Goal: Task Accomplishment & Management: Complete application form

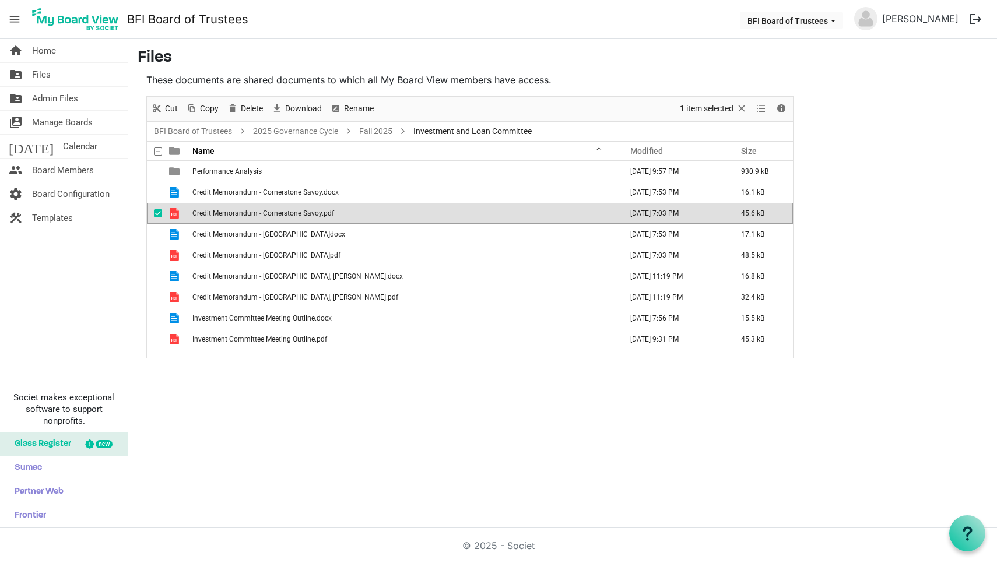
click at [700, 427] on div "home Home folder_shared Files folder_shared Admin Files switch_account Manage B…" at bounding box center [498, 283] width 997 height 489
click at [335, 378] on div "home Home folder_shared Files folder_shared Admin Files switch_account Manage B…" at bounding box center [498, 283] width 997 height 489
click at [315, 132] on link "2025 Governance Cycle" at bounding box center [296, 131] width 90 height 15
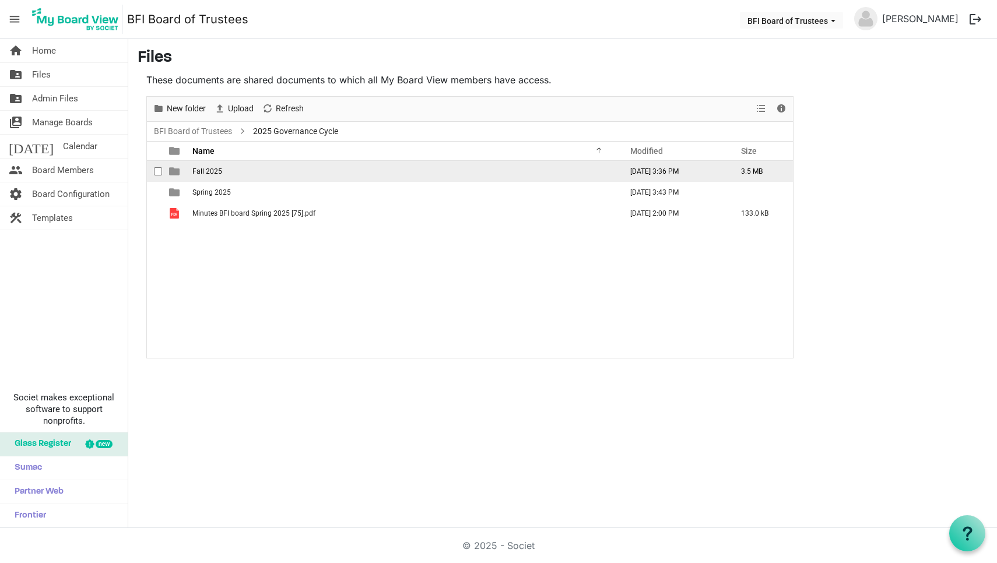
click at [210, 175] on span "Fall 2025" at bounding box center [207, 171] width 30 height 8
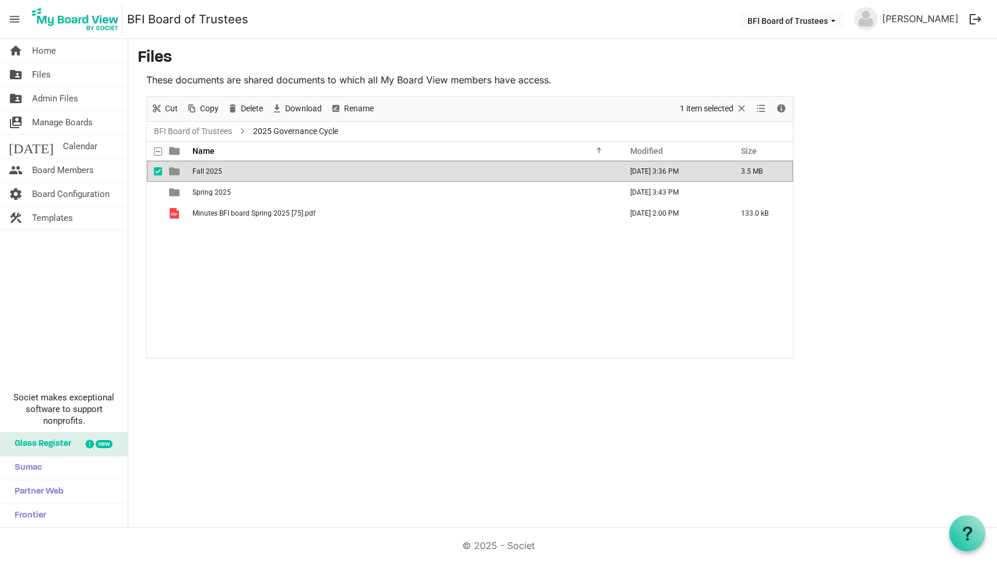
click at [210, 175] on span "Fall 2025" at bounding box center [207, 171] width 30 height 8
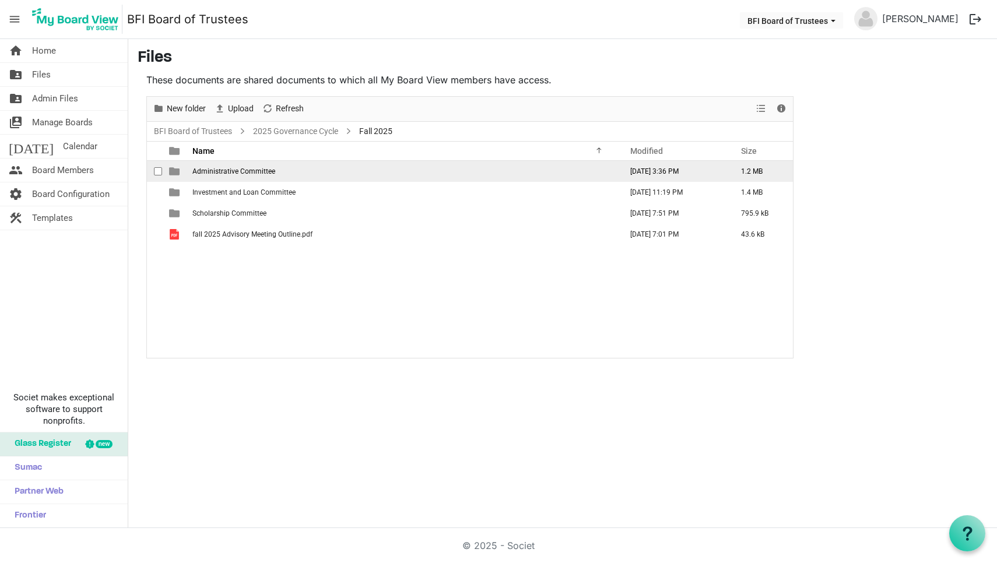
click at [220, 170] on span "Administrative Committee" at bounding box center [233, 171] width 83 height 8
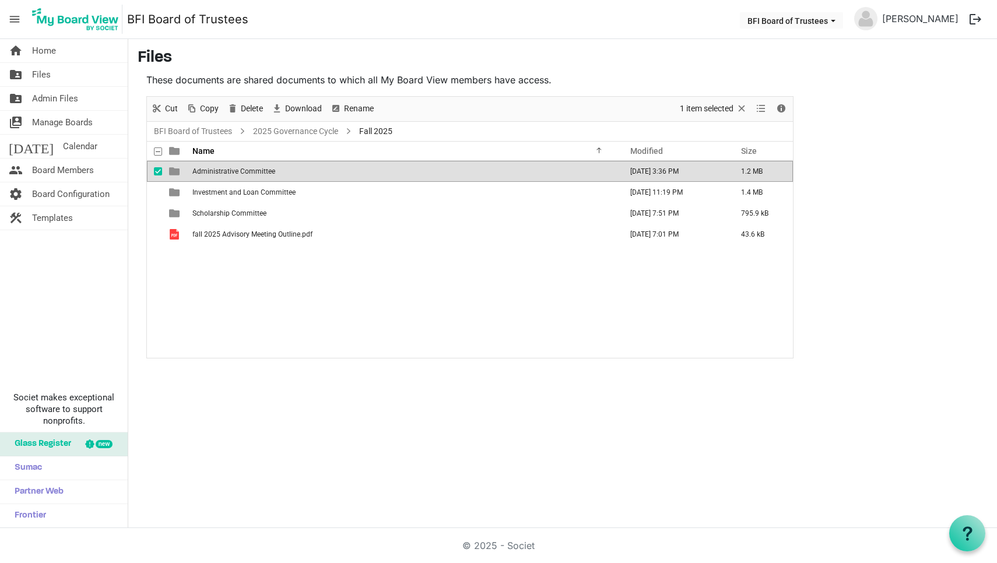
click at [220, 170] on span "Administrative Committee" at bounding box center [233, 171] width 83 height 8
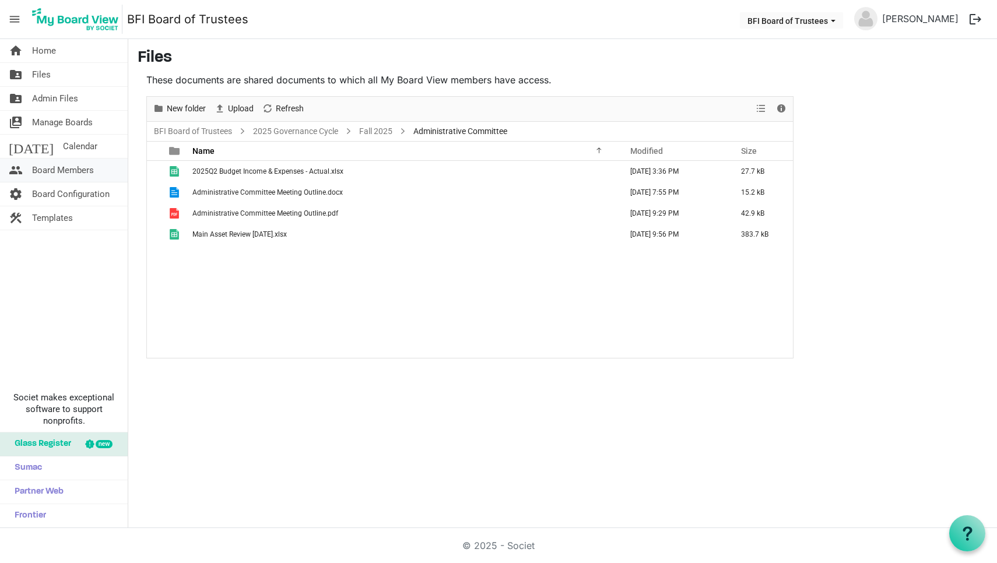
click at [55, 173] on span "Board Members" at bounding box center [63, 170] width 62 height 23
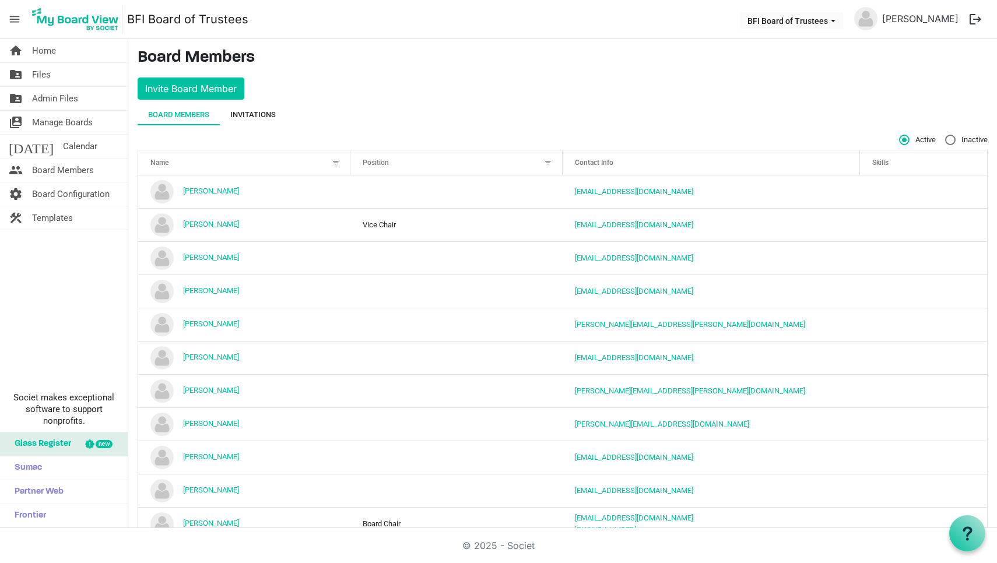
click at [252, 113] on div "Invitations" at bounding box center [252, 115] width 45 height 12
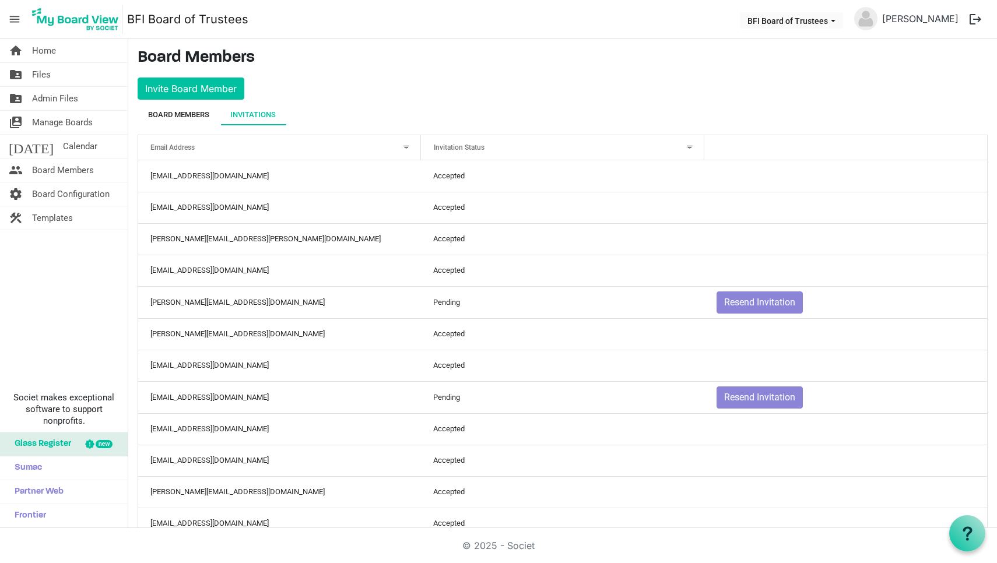
click at [181, 114] on div "Board Members" at bounding box center [178, 115] width 61 height 12
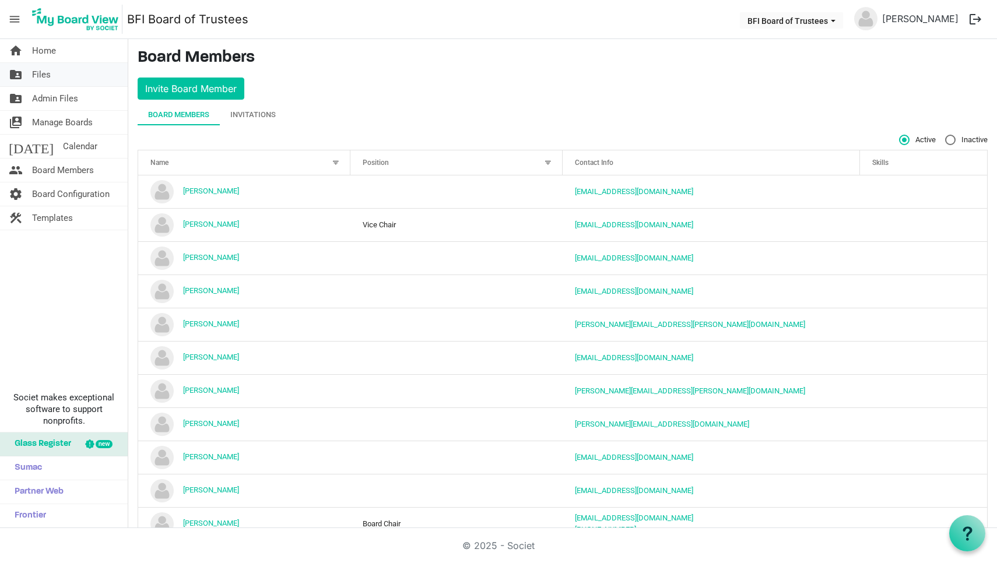
click at [43, 78] on span "Files" at bounding box center [41, 74] width 19 height 23
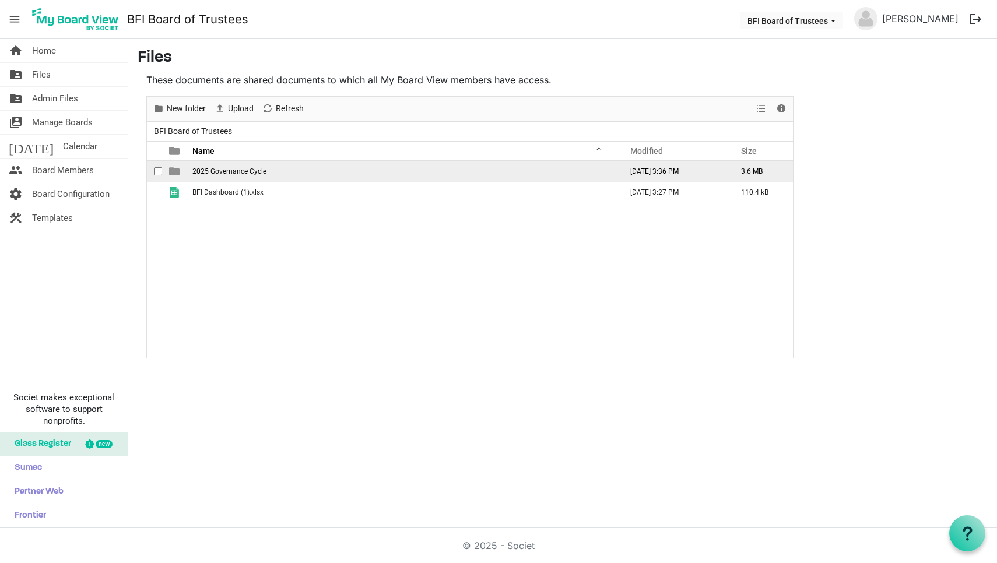
click at [229, 173] on span "2025 Governance Cycle" at bounding box center [229, 171] width 74 height 8
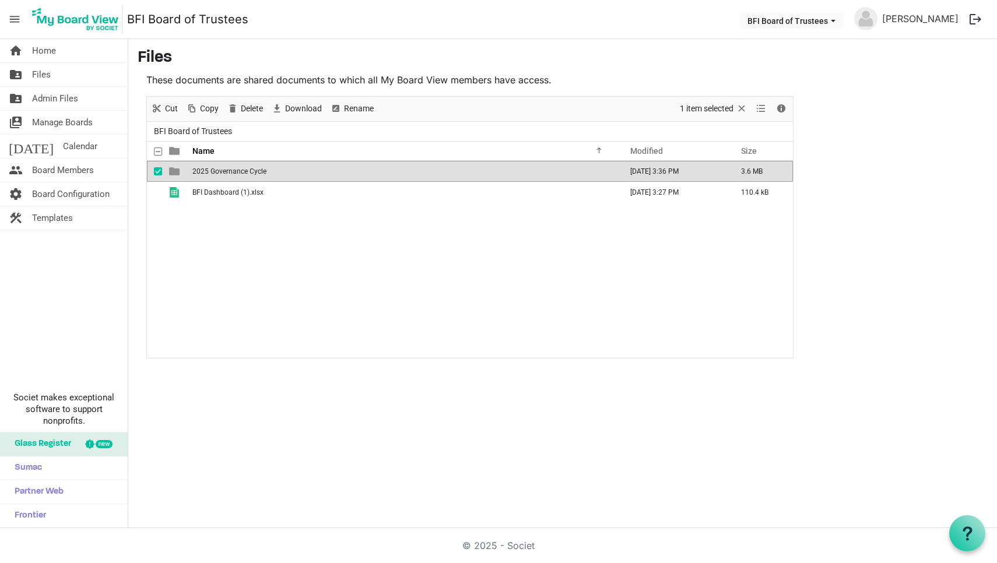
click at [229, 173] on span "2025 Governance Cycle" at bounding box center [229, 171] width 74 height 8
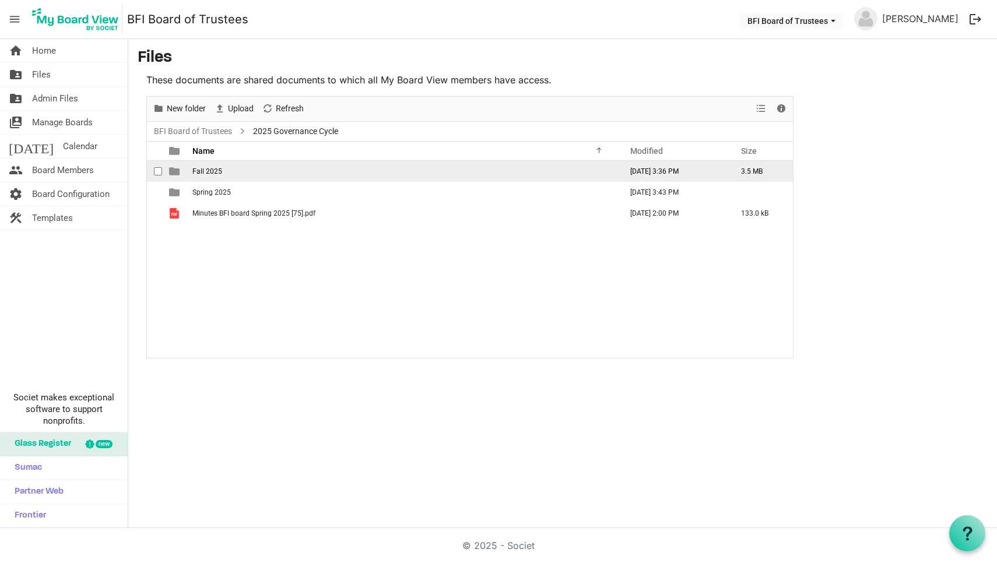
click at [206, 172] on span "Fall 2025" at bounding box center [207, 171] width 30 height 8
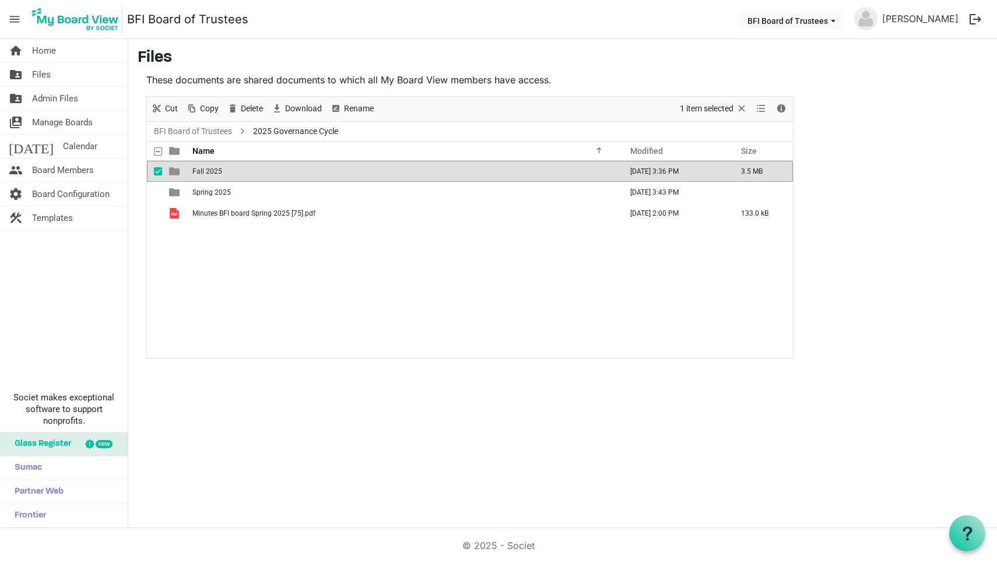
click at [206, 172] on span "Fall 2025" at bounding box center [207, 171] width 30 height 8
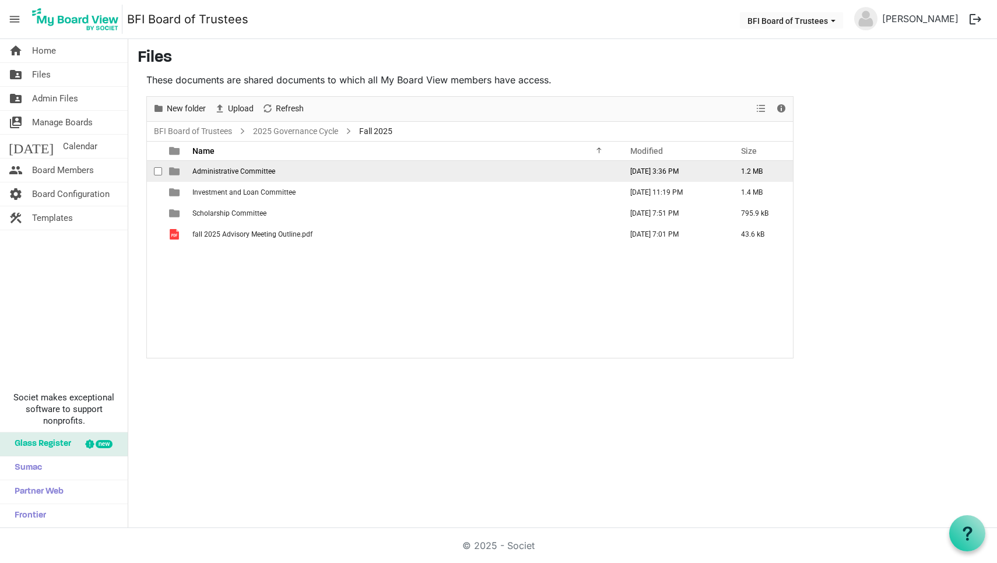
click at [210, 174] on span "Administrative Committee" at bounding box center [233, 171] width 83 height 8
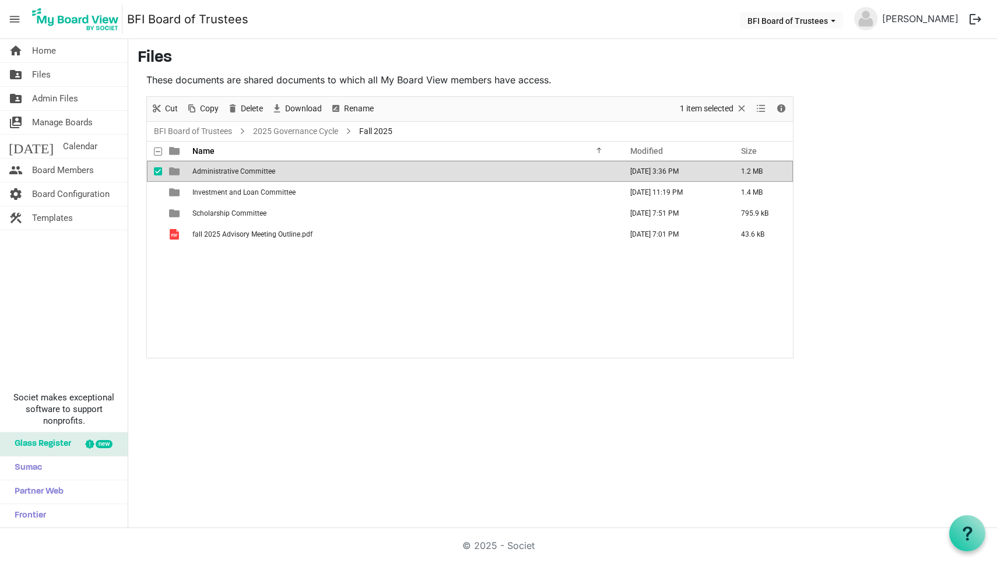
click at [210, 174] on span "Administrative Committee" at bounding box center [233, 171] width 83 height 8
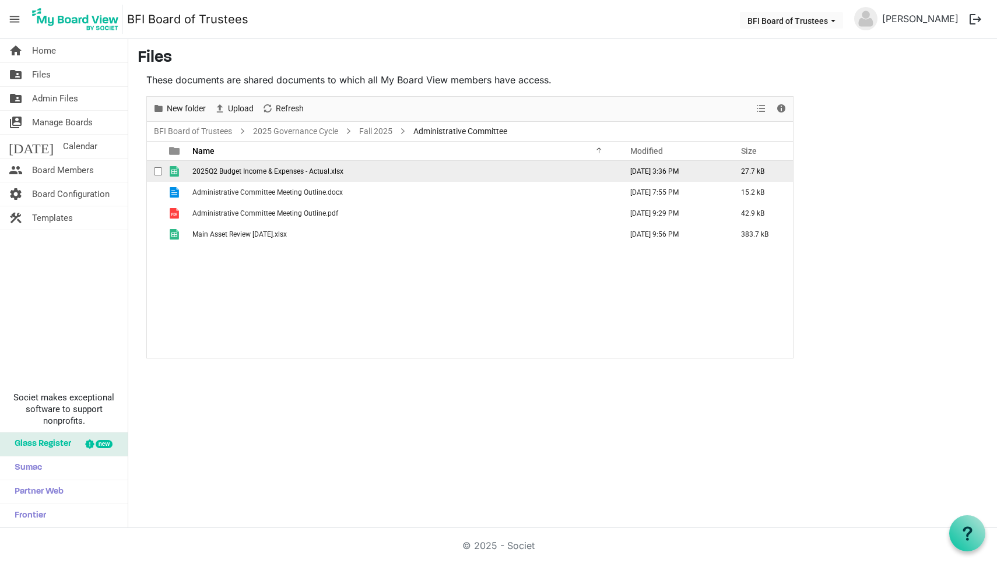
click at [157, 171] on span "checkbox" at bounding box center [158, 171] width 8 height 8
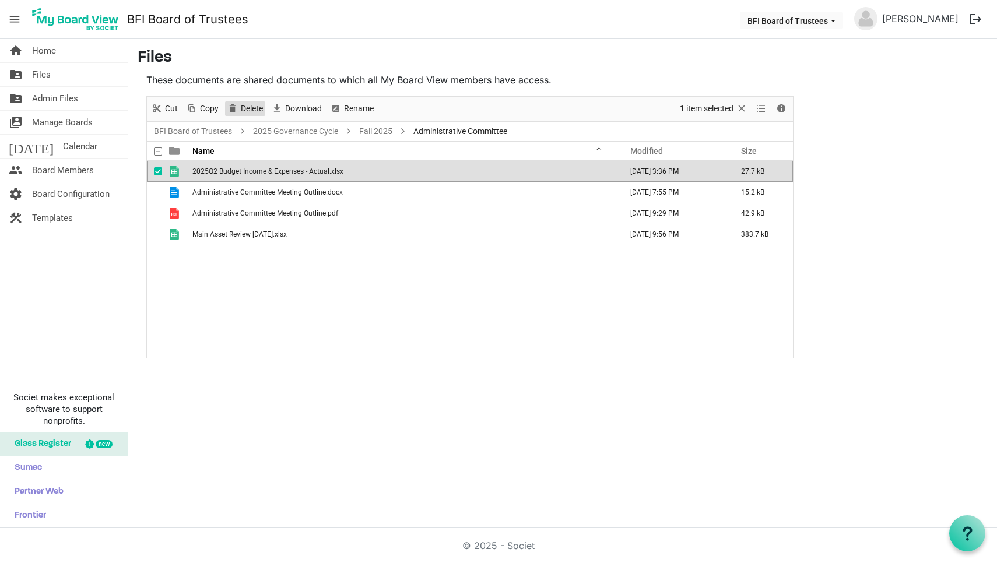
click at [248, 108] on span "Delete" at bounding box center [252, 108] width 24 height 15
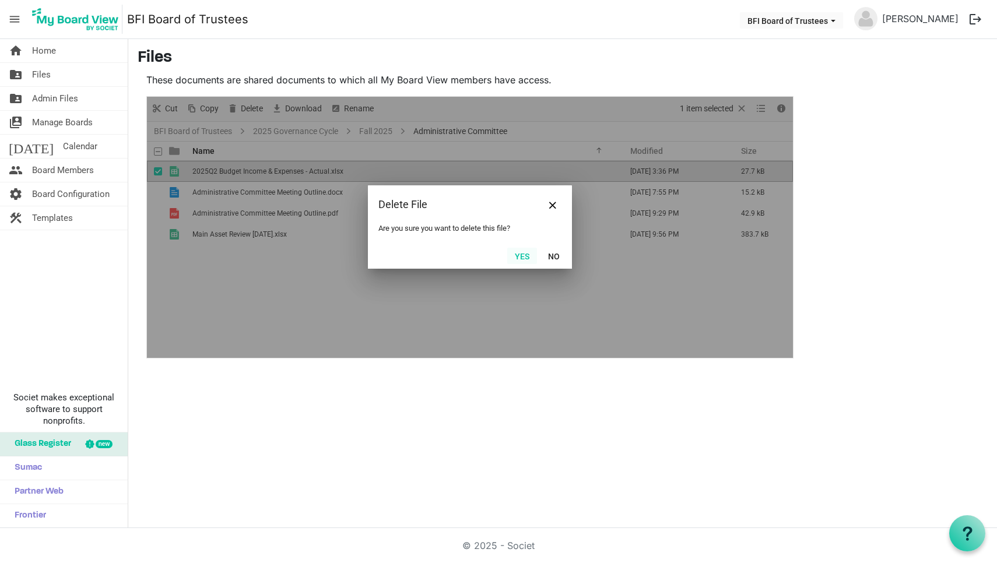
click at [521, 257] on button "Yes" at bounding box center [522, 256] width 30 height 16
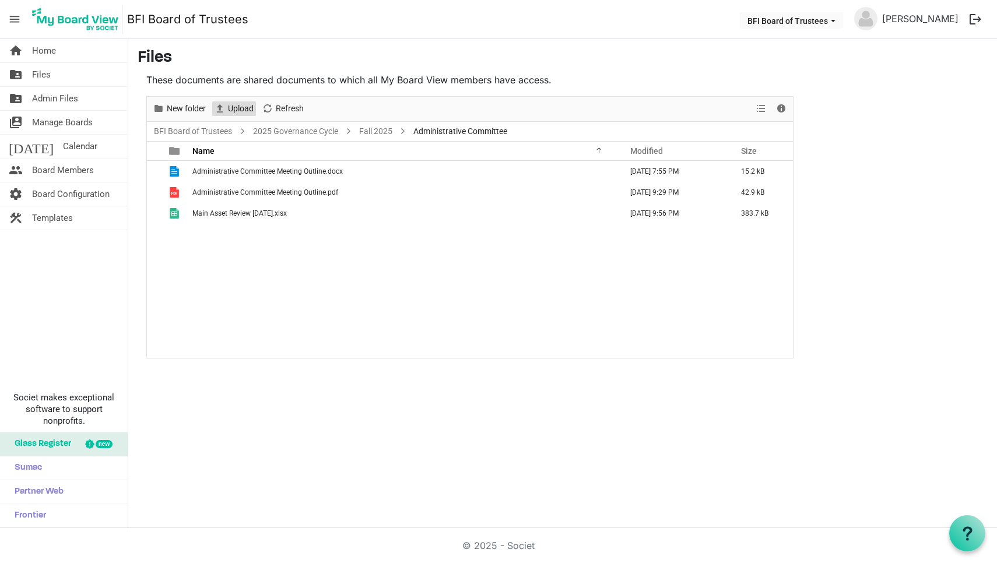
click at [241, 108] on span "Upload" at bounding box center [241, 108] width 28 height 15
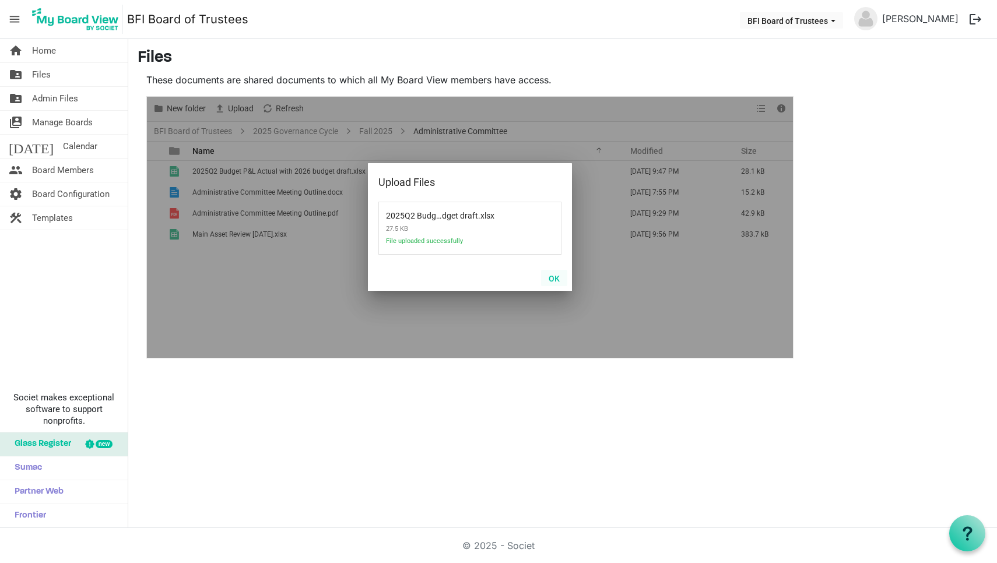
click at [556, 278] on button "OK" at bounding box center [554, 278] width 26 height 16
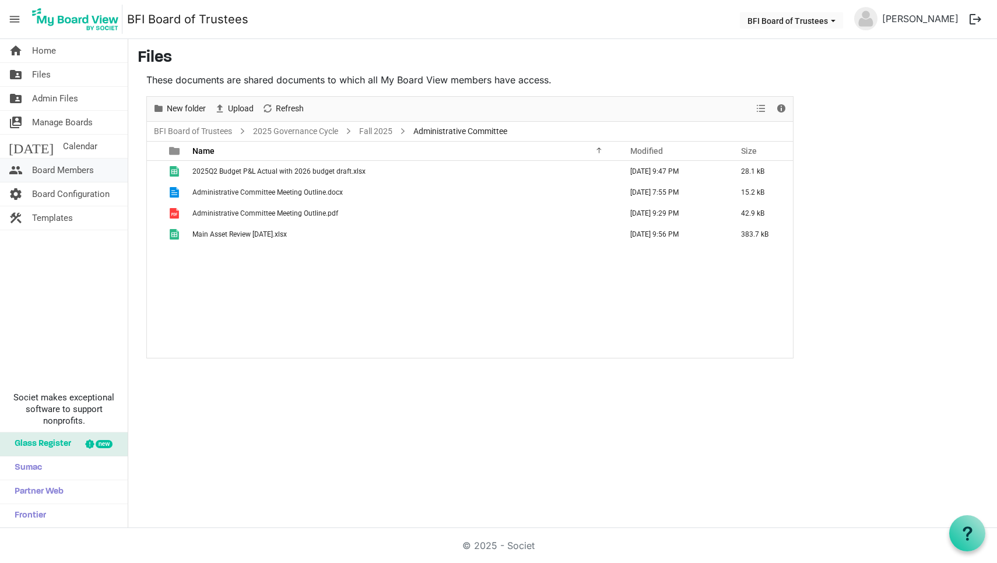
click at [50, 171] on span "Board Members" at bounding box center [63, 170] width 62 height 23
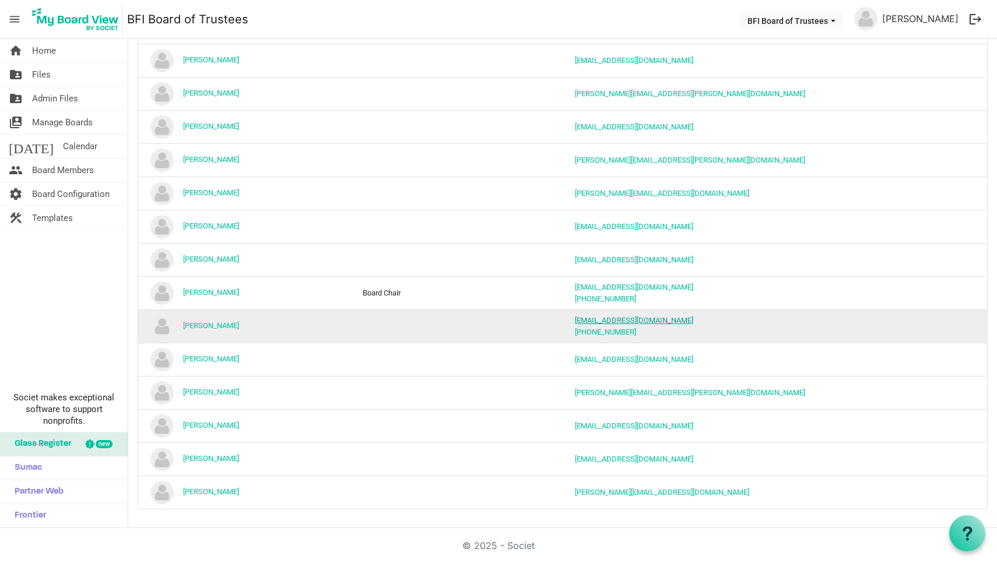
click at [610, 318] on link "[EMAIL_ADDRESS][DOMAIN_NAME]" at bounding box center [634, 320] width 118 height 9
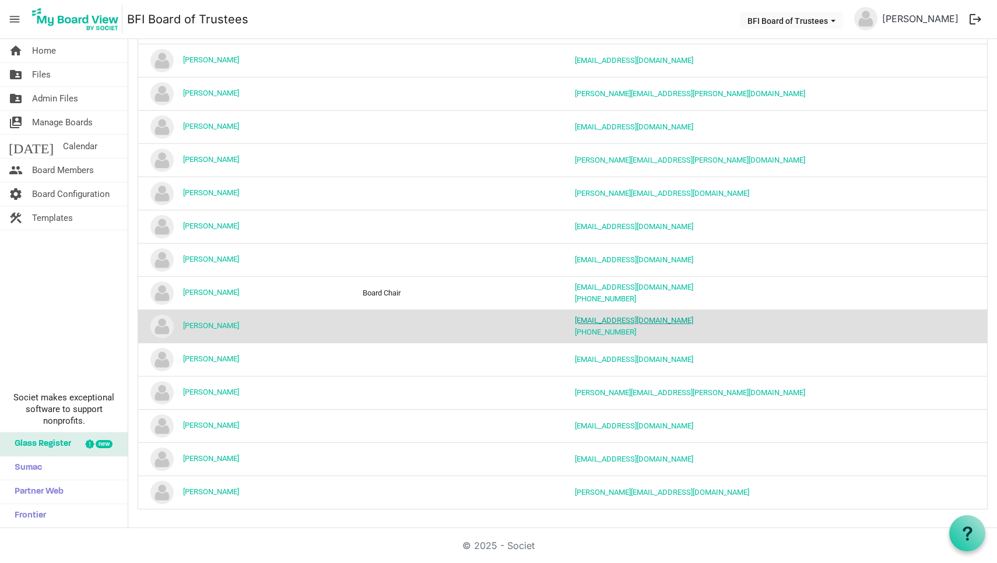
click at [602, 320] on link "[EMAIL_ADDRESS][DOMAIN_NAME]" at bounding box center [634, 320] width 118 height 9
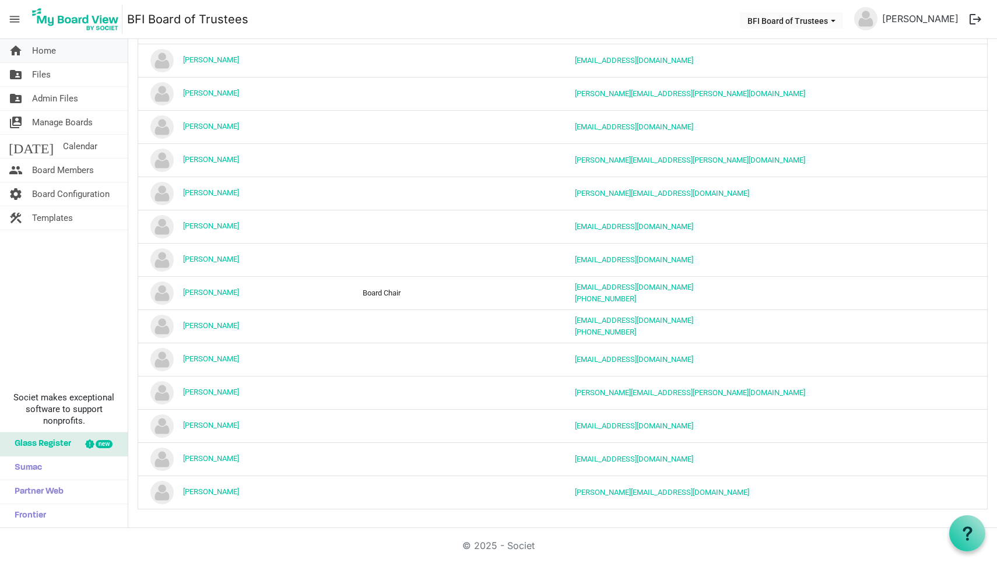
click at [44, 45] on span "Home" at bounding box center [44, 50] width 24 height 23
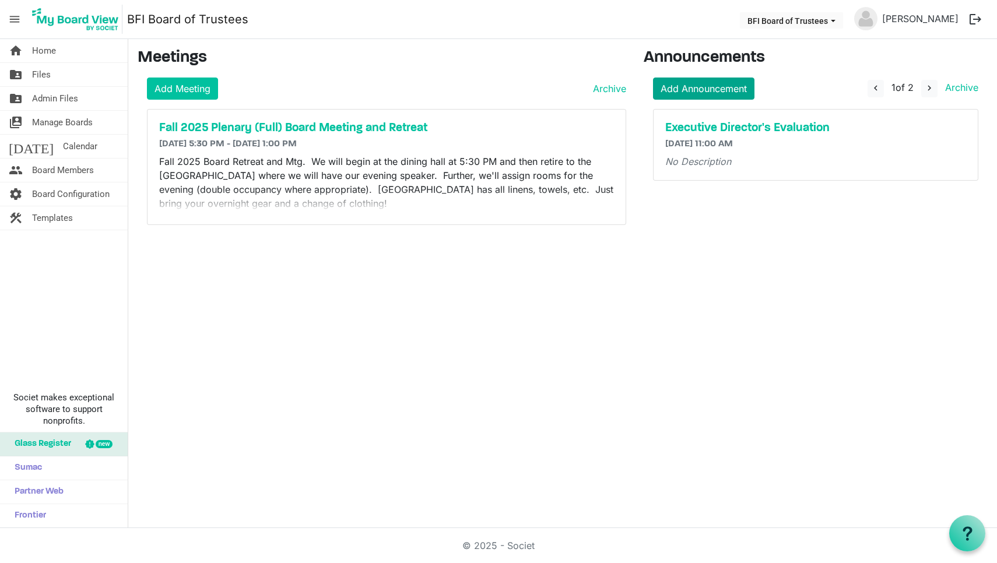
click at [700, 89] on link "Add Announcement" at bounding box center [703, 89] width 101 height 22
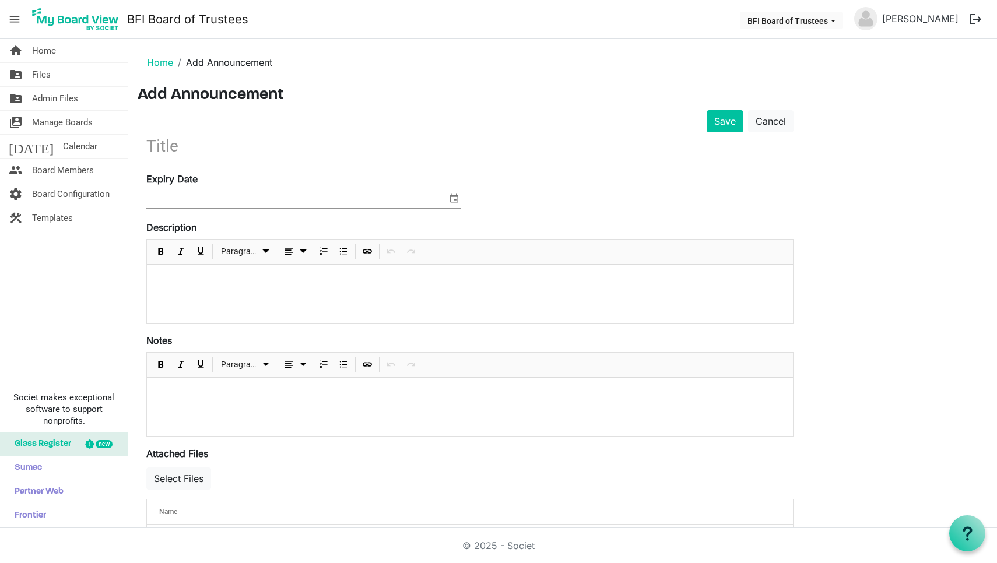
click at [163, 143] on input "text" at bounding box center [469, 145] width 647 height 27
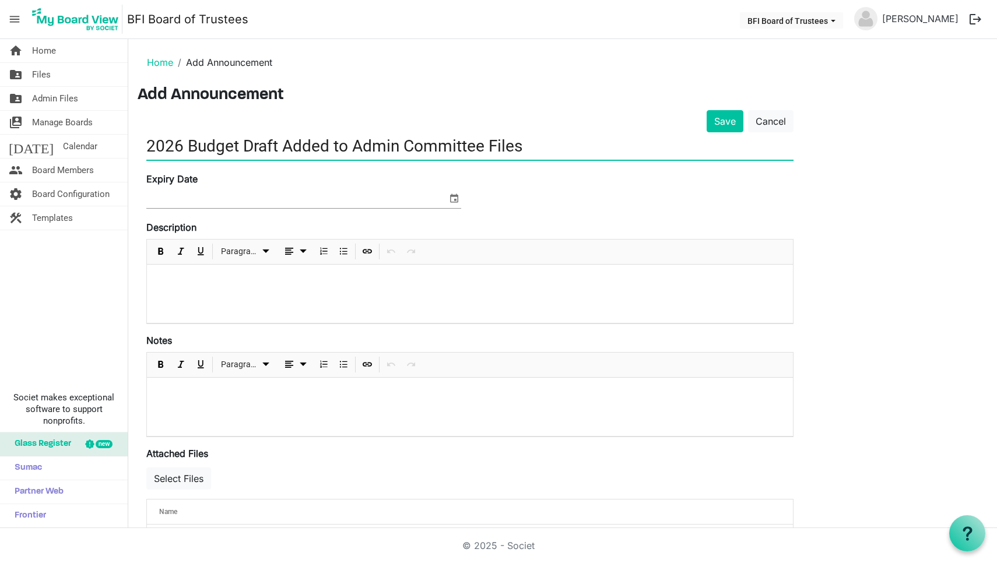
type input "2026 Budget Draft Added to Admin Committee Files"
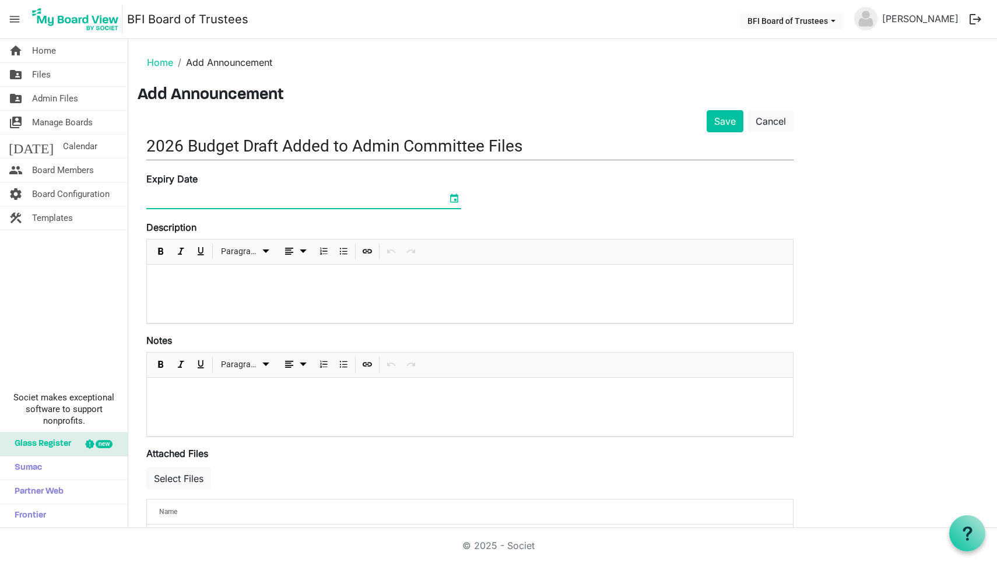
click at [456, 200] on span "select" at bounding box center [454, 198] width 14 height 15
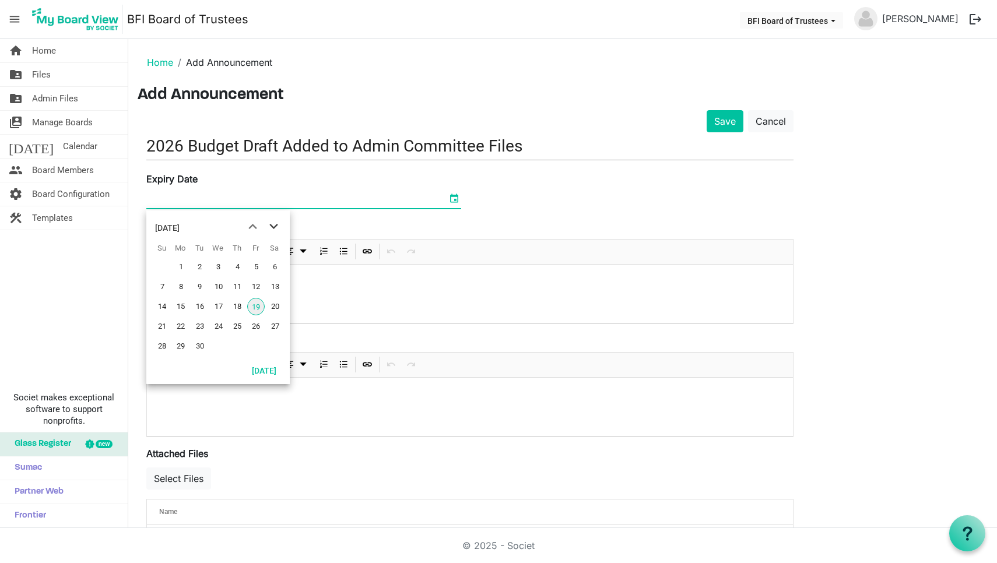
click at [273, 226] on span "next month" at bounding box center [274, 226] width 20 height 21
click at [220, 306] on span "12" at bounding box center [218, 306] width 17 height 17
type input "11/12/2025"
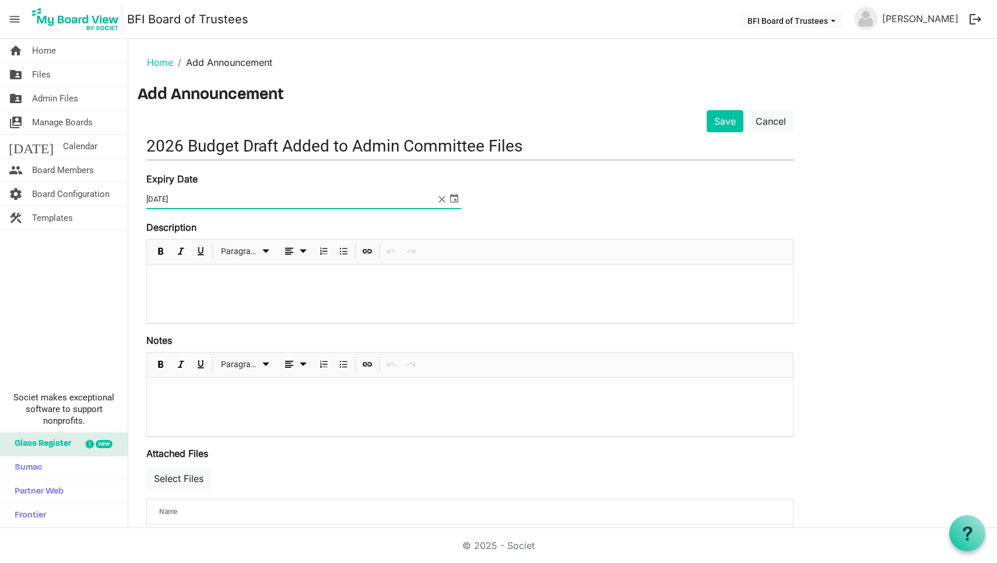
click at [184, 286] on p at bounding box center [469, 280] width 627 height 12
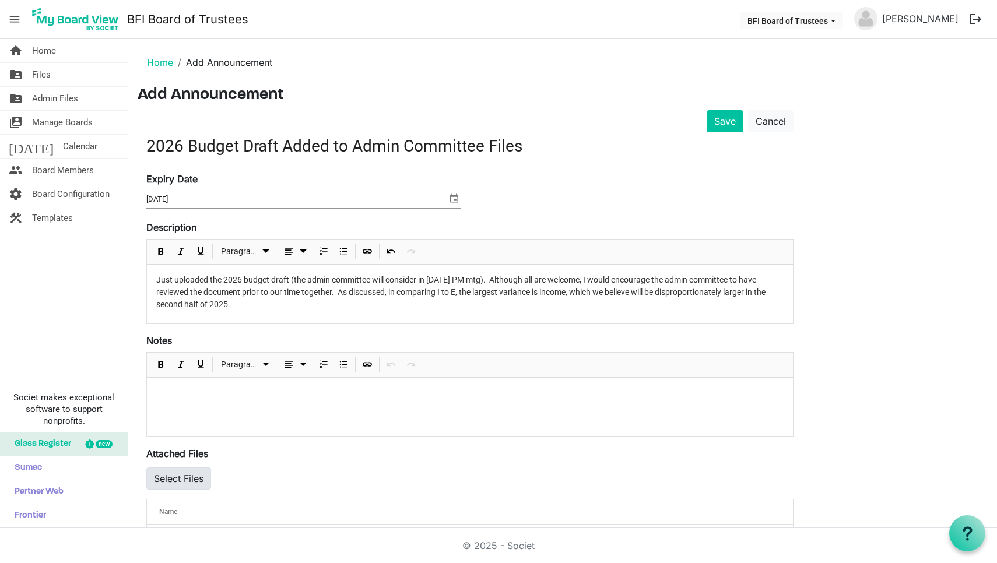
click at [185, 478] on button "Select Files" at bounding box center [178, 479] width 65 height 22
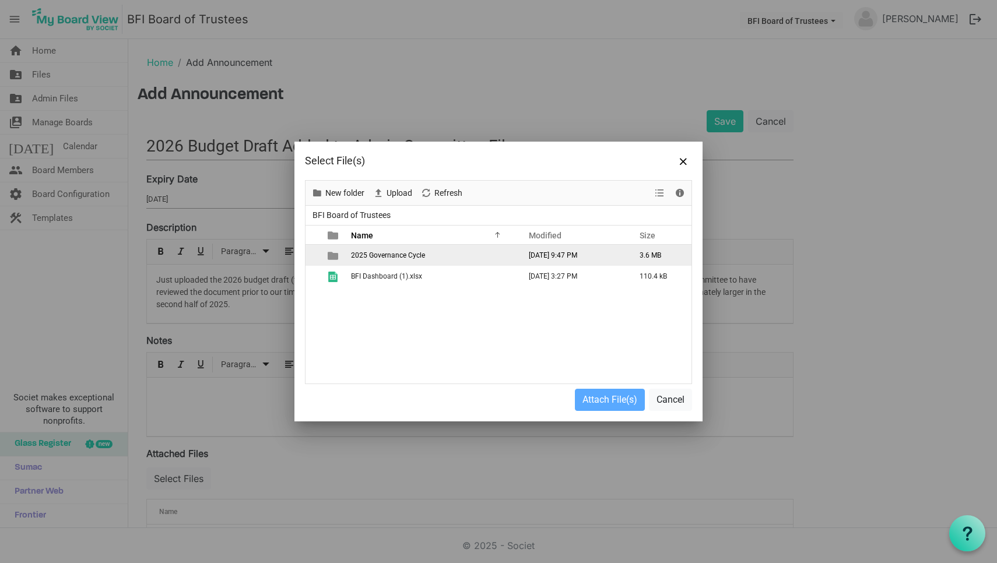
click at [388, 257] on span "2025 Governance Cycle" at bounding box center [388, 255] width 74 height 8
click at [367, 253] on span "Fall 2025" at bounding box center [366, 255] width 30 height 8
click at [370, 255] on span "Administrative Committee" at bounding box center [392, 255] width 83 height 8
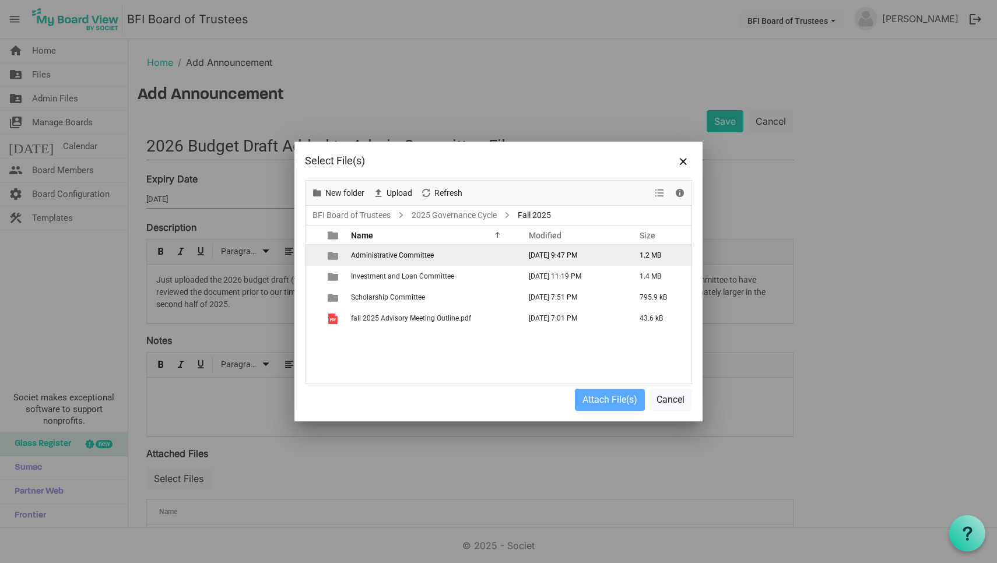
click at [370, 255] on span "Administrative Committee" at bounding box center [392, 255] width 83 height 8
click at [316, 256] on span "checkbox" at bounding box center [317, 256] width 8 height 8
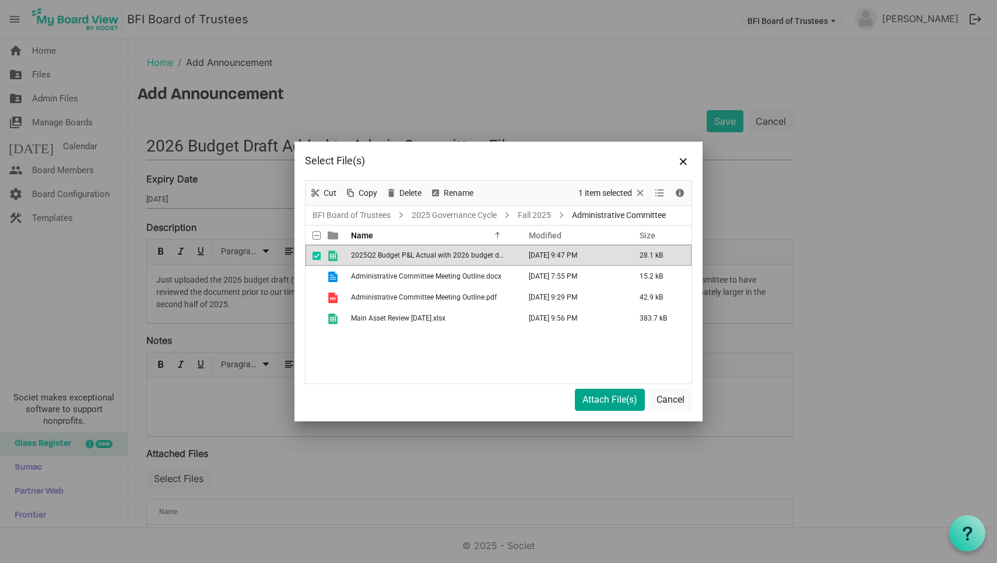
click at [606, 401] on button "Attach File(s)" at bounding box center [610, 400] width 70 height 22
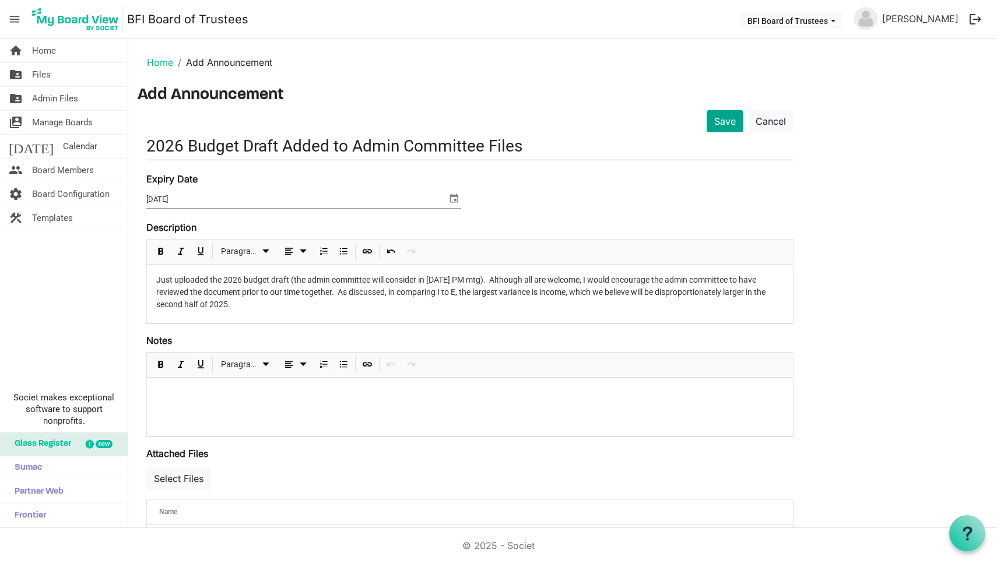
click at [726, 120] on button "Save" at bounding box center [725, 121] width 37 height 22
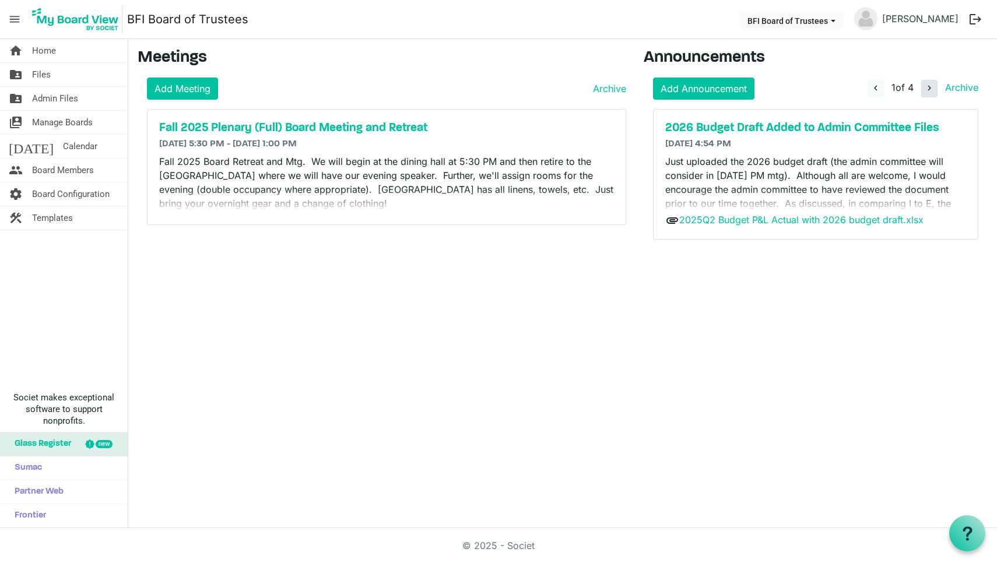
click at [931, 91] on span "navigate_next" at bounding box center [929, 88] width 10 height 10
click at [875, 83] on span "navigate_before" at bounding box center [874, 88] width 10 height 10
click at [929, 89] on span "navigate_next" at bounding box center [929, 88] width 10 height 10
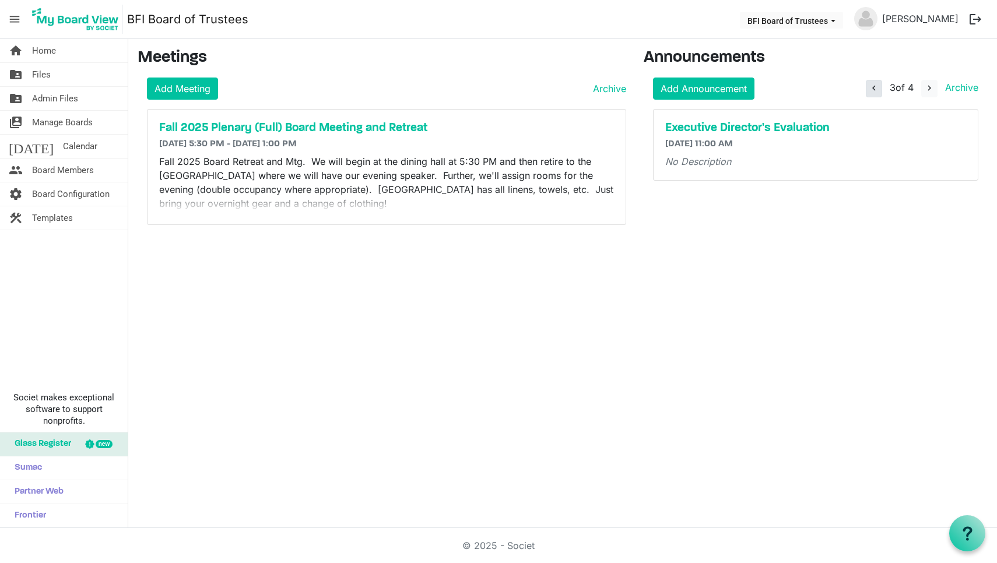
click at [873, 86] on span "navigate_before" at bounding box center [874, 88] width 10 height 10
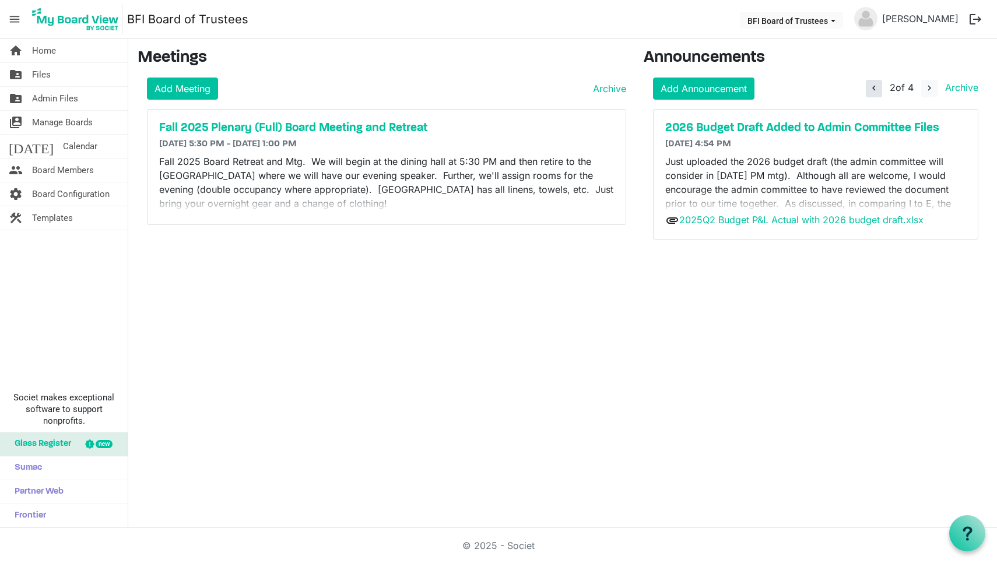
click at [870, 86] on span "navigate_before" at bounding box center [874, 88] width 10 height 10
click at [789, 126] on h5 "2026 Budget Draft Added to Admin Committee Files" at bounding box center [815, 128] width 301 height 14
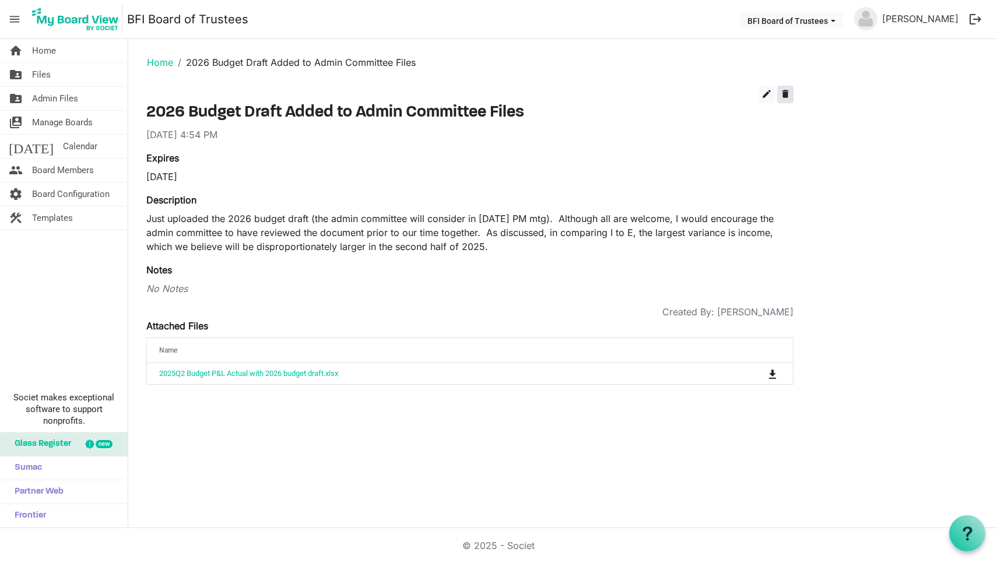
click at [787, 93] on span "delete" at bounding box center [785, 94] width 10 height 10
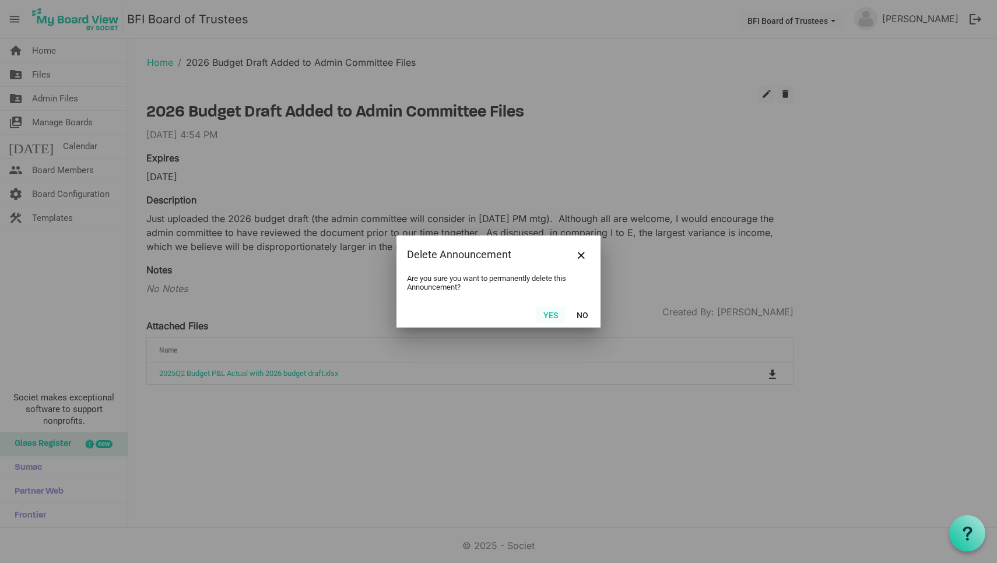
click at [557, 314] on button "Yes" at bounding box center [551, 315] width 30 height 16
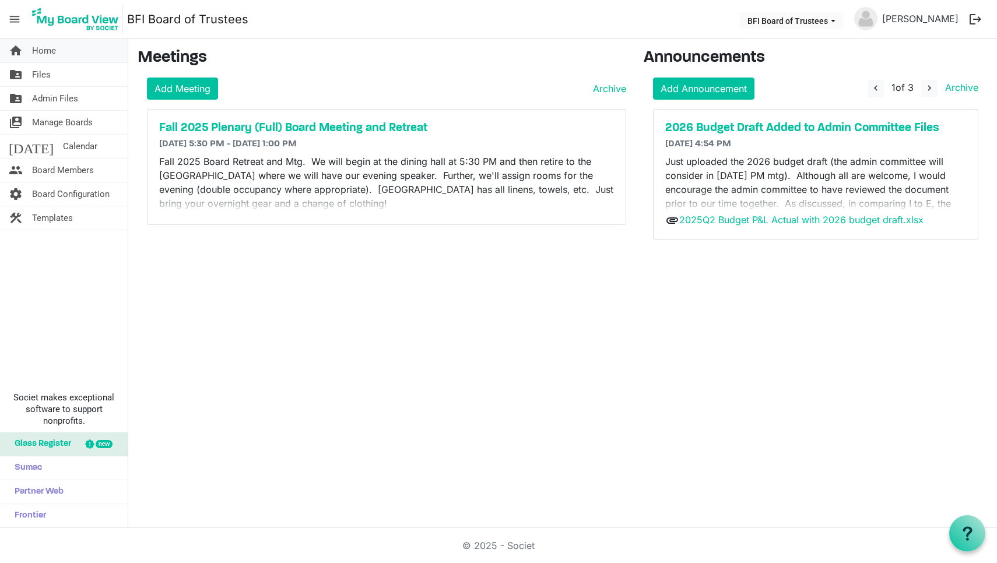
click at [42, 45] on span "Home" at bounding box center [44, 50] width 24 height 23
click at [610, 87] on link "Archive" at bounding box center [607, 89] width 38 height 14
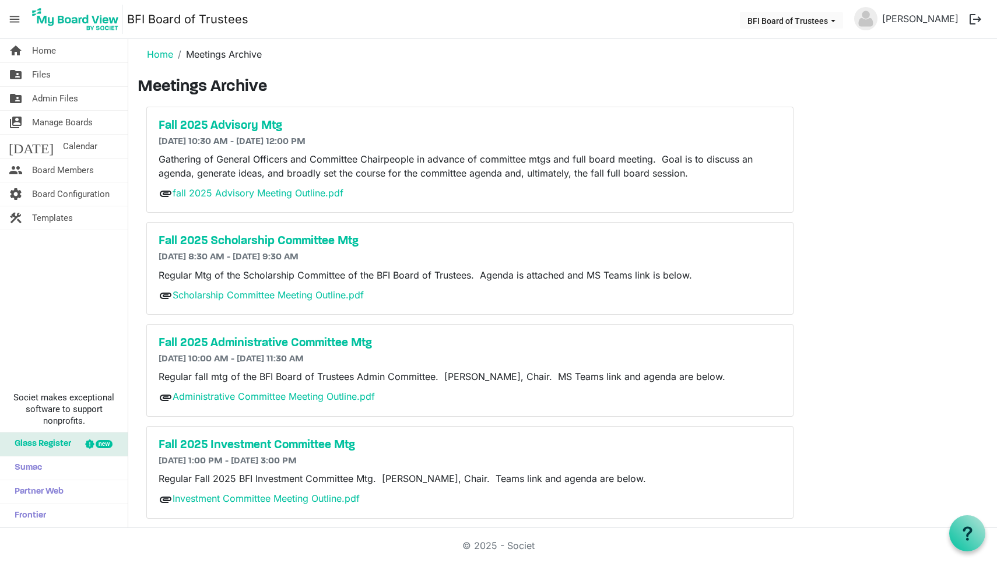
scroll to position [8, 0]
click at [159, 54] on link "Home" at bounding box center [160, 55] width 26 height 12
